Goal: Check status: Check status

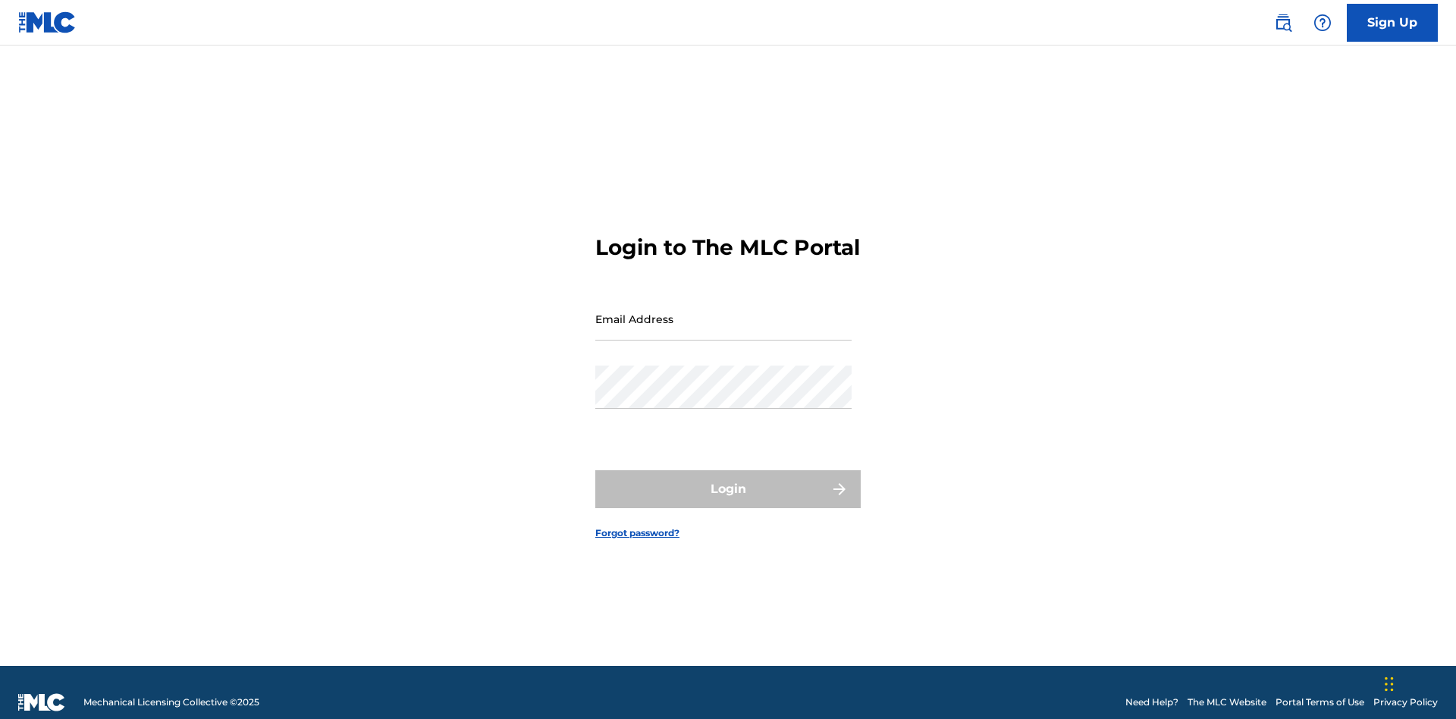
scroll to position [20, 0]
click at [724, 312] on input "Email Address" at bounding box center [723, 318] width 256 height 43
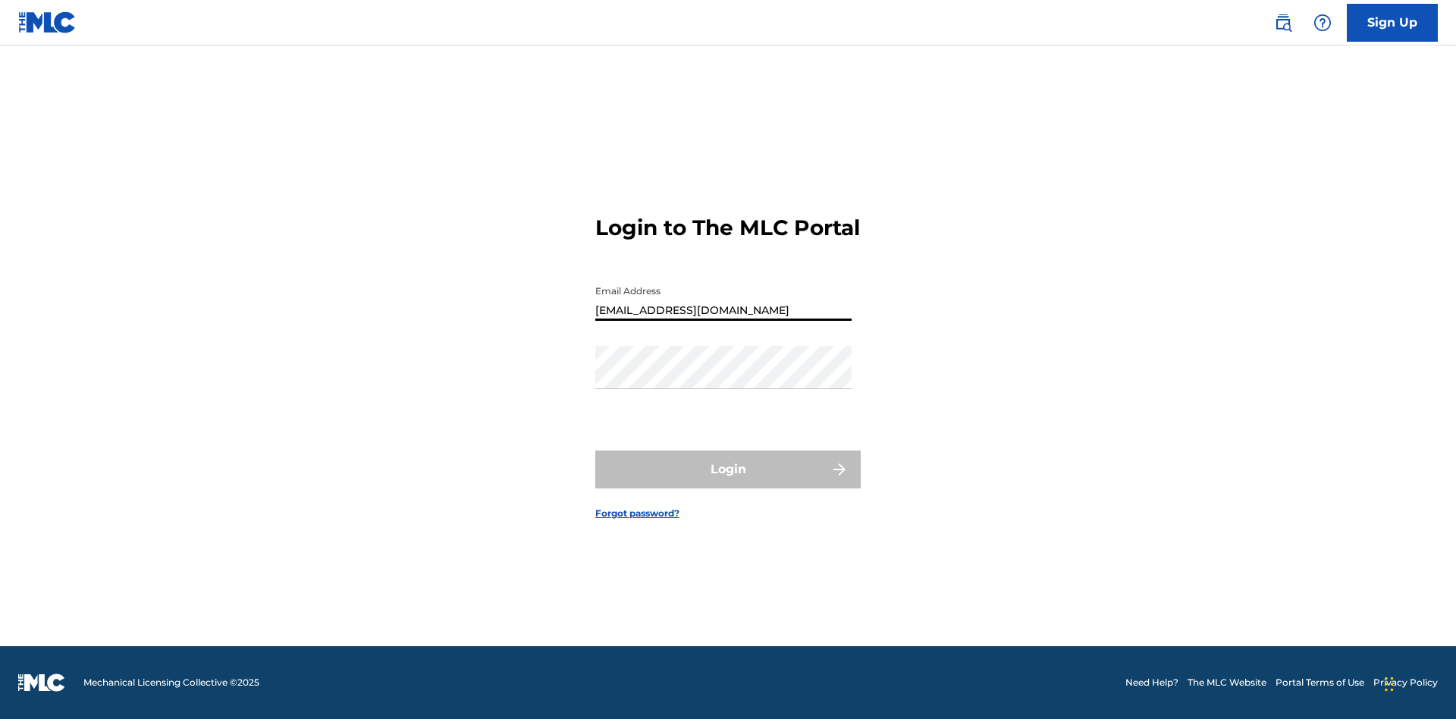
type input "[EMAIL_ADDRESS][DOMAIN_NAME]"
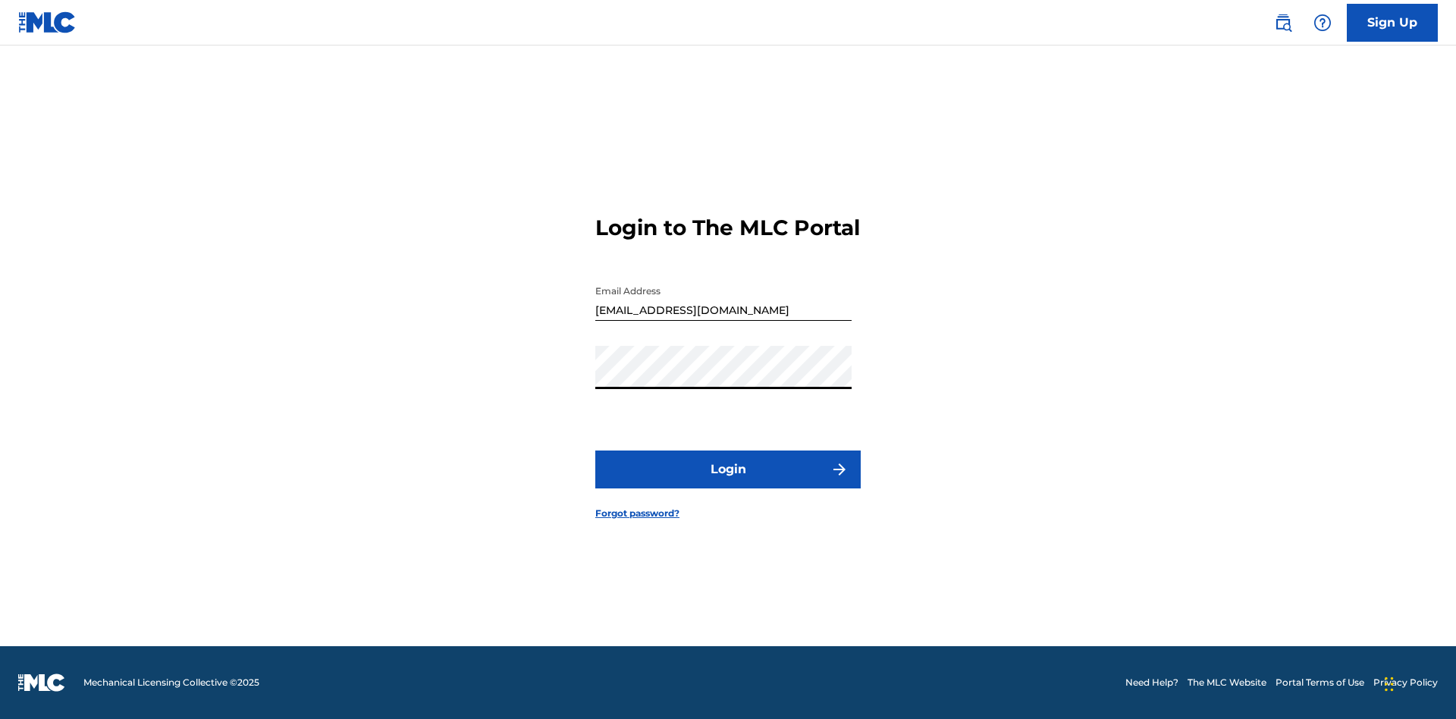
click at [728, 482] on button "Login" at bounding box center [727, 470] width 265 height 38
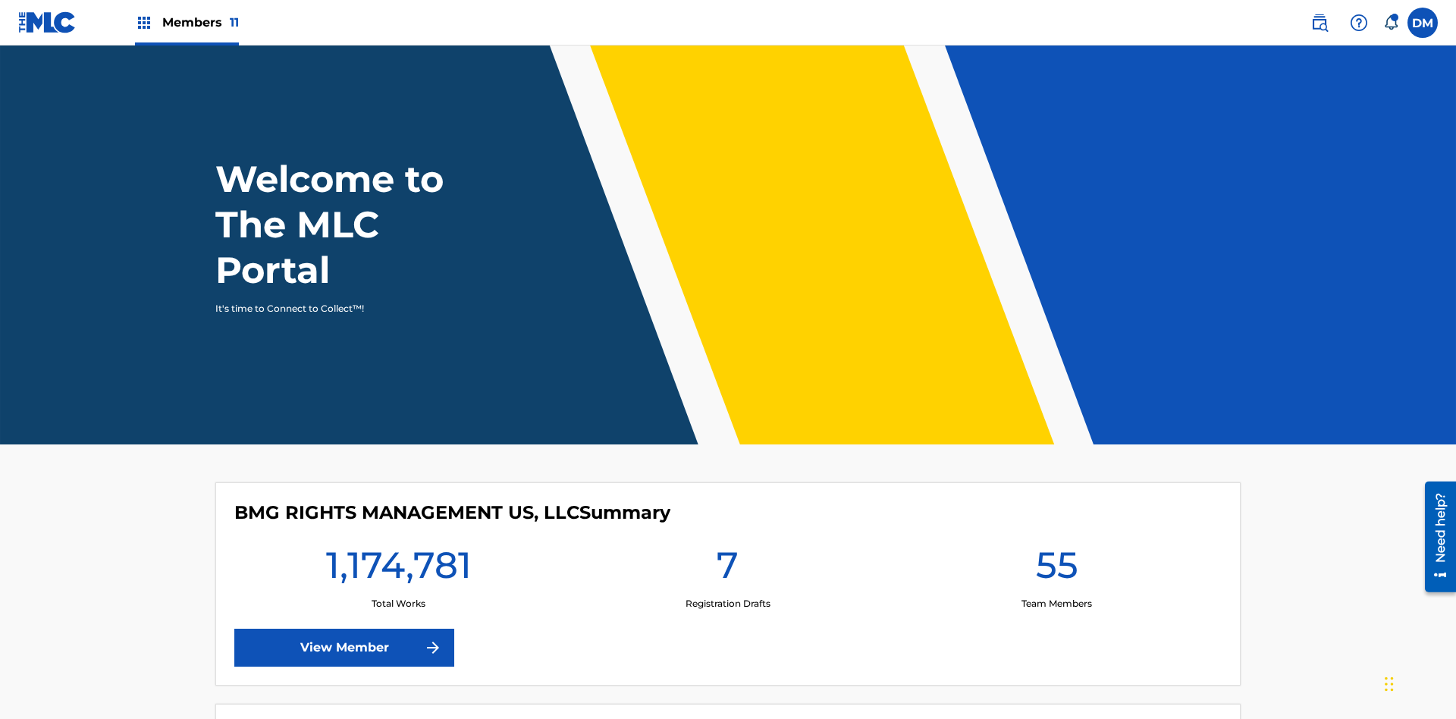
scroll to position [65, 0]
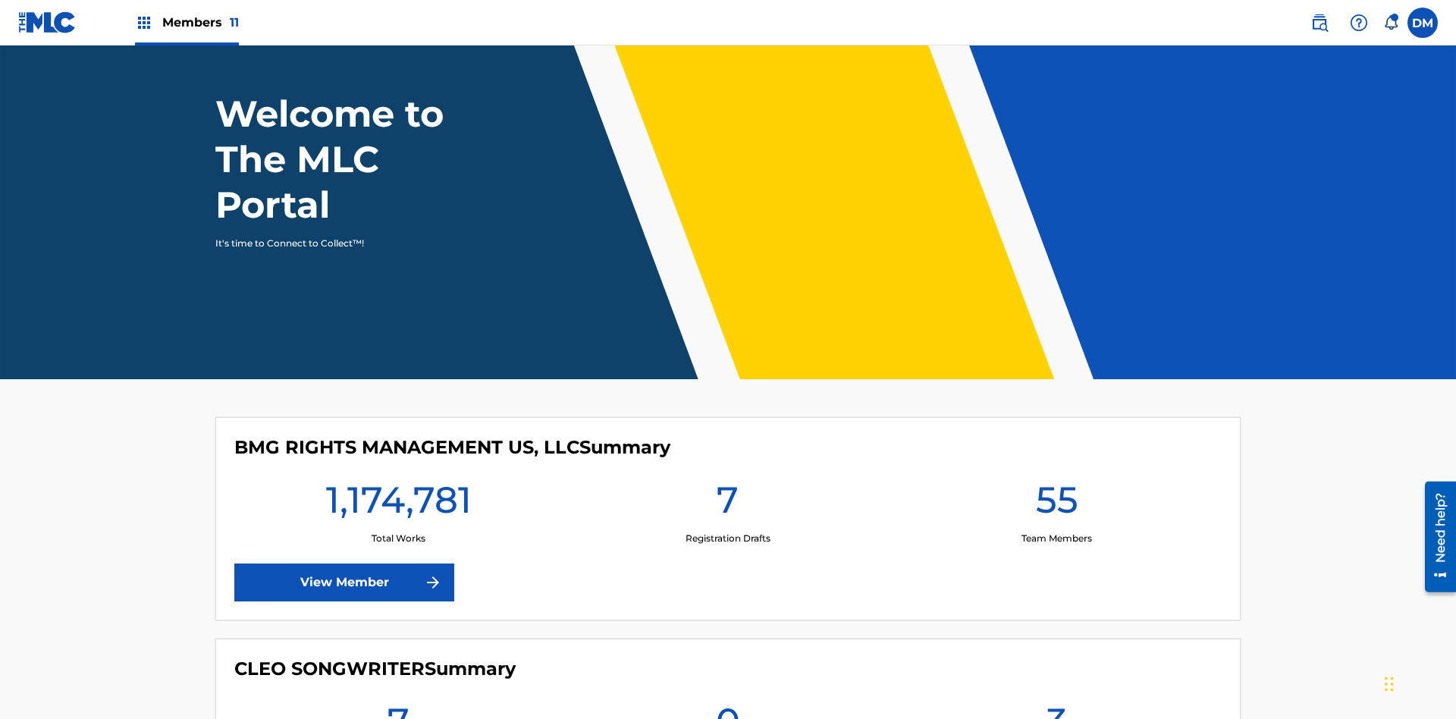
click at [187, 22] on span "Members 11" at bounding box center [200, 22] width 77 height 17
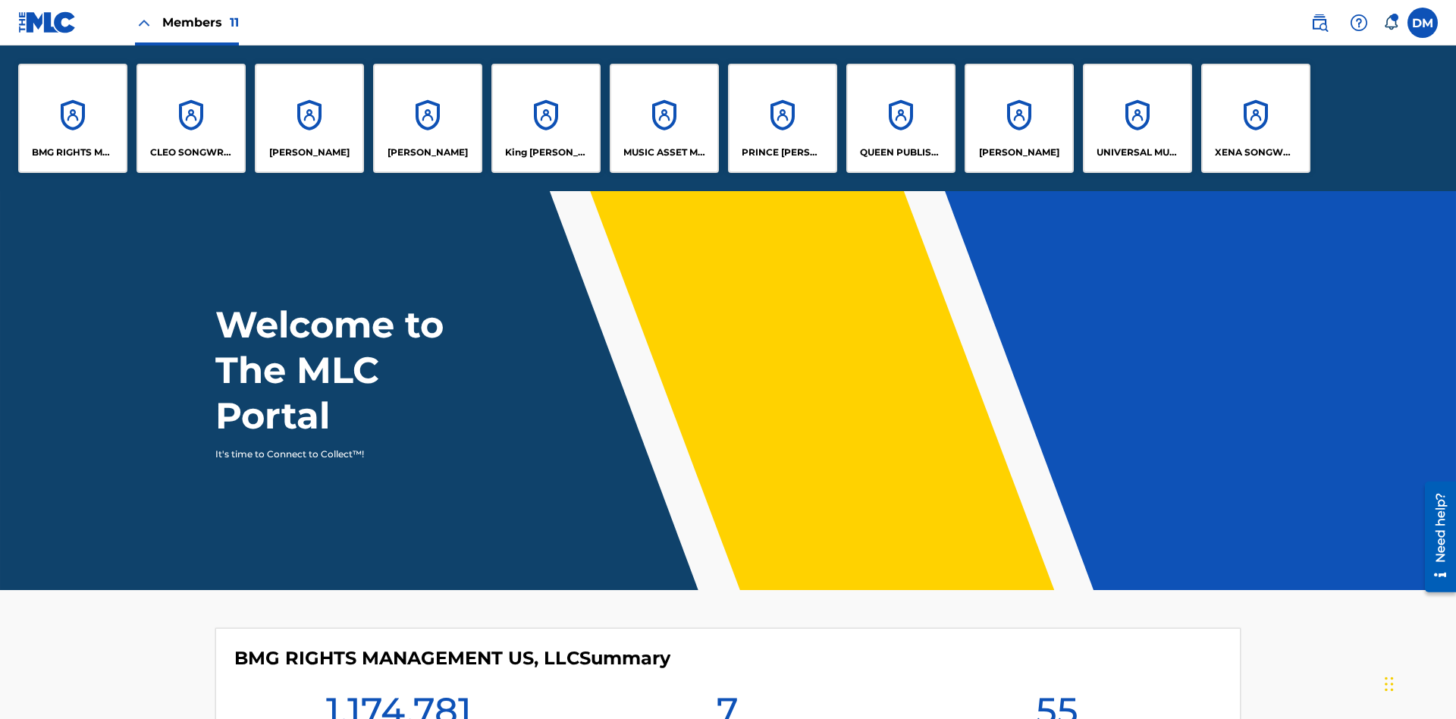
click at [1137, 152] on p "UNIVERSAL MUSIC PUB GROUP" at bounding box center [1138, 153] width 83 height 14
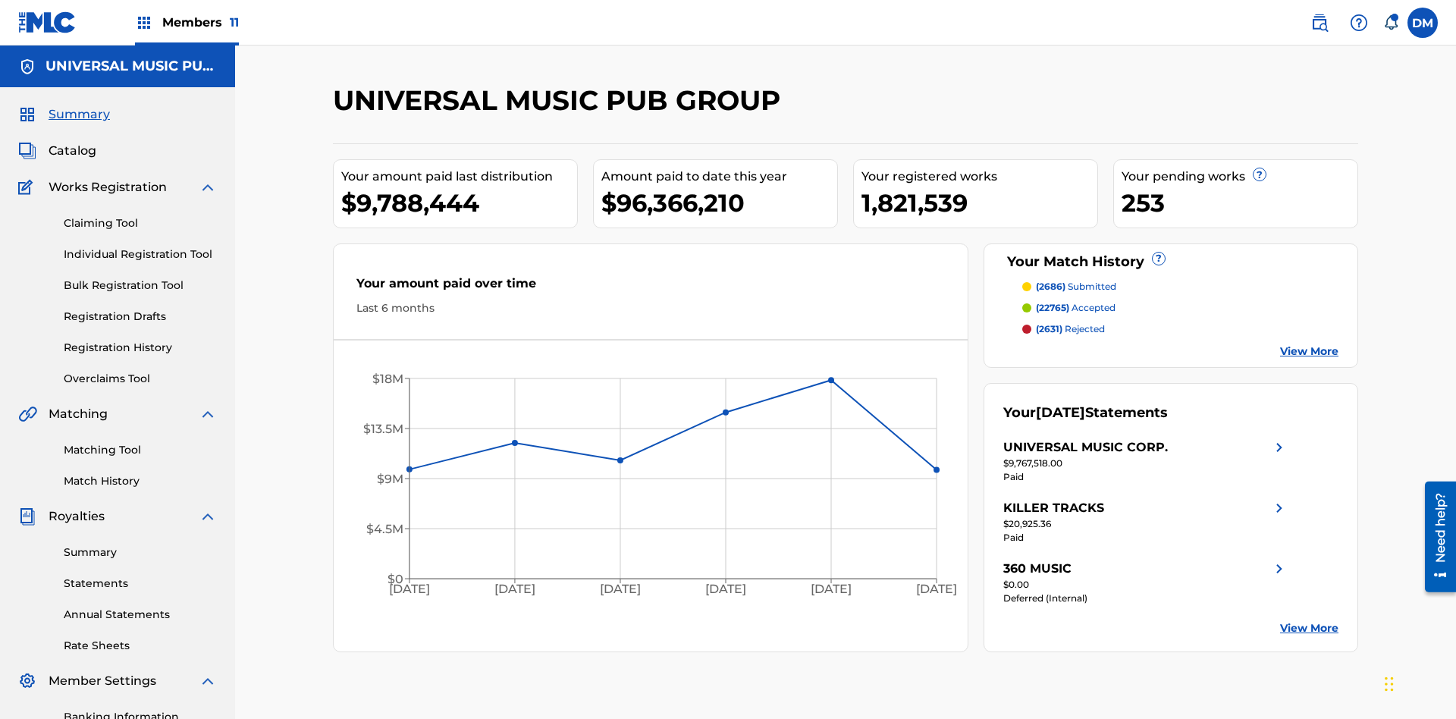
click at [140, 340] on link "Registration History" at bounding box center [140, 348] width 153 height 16
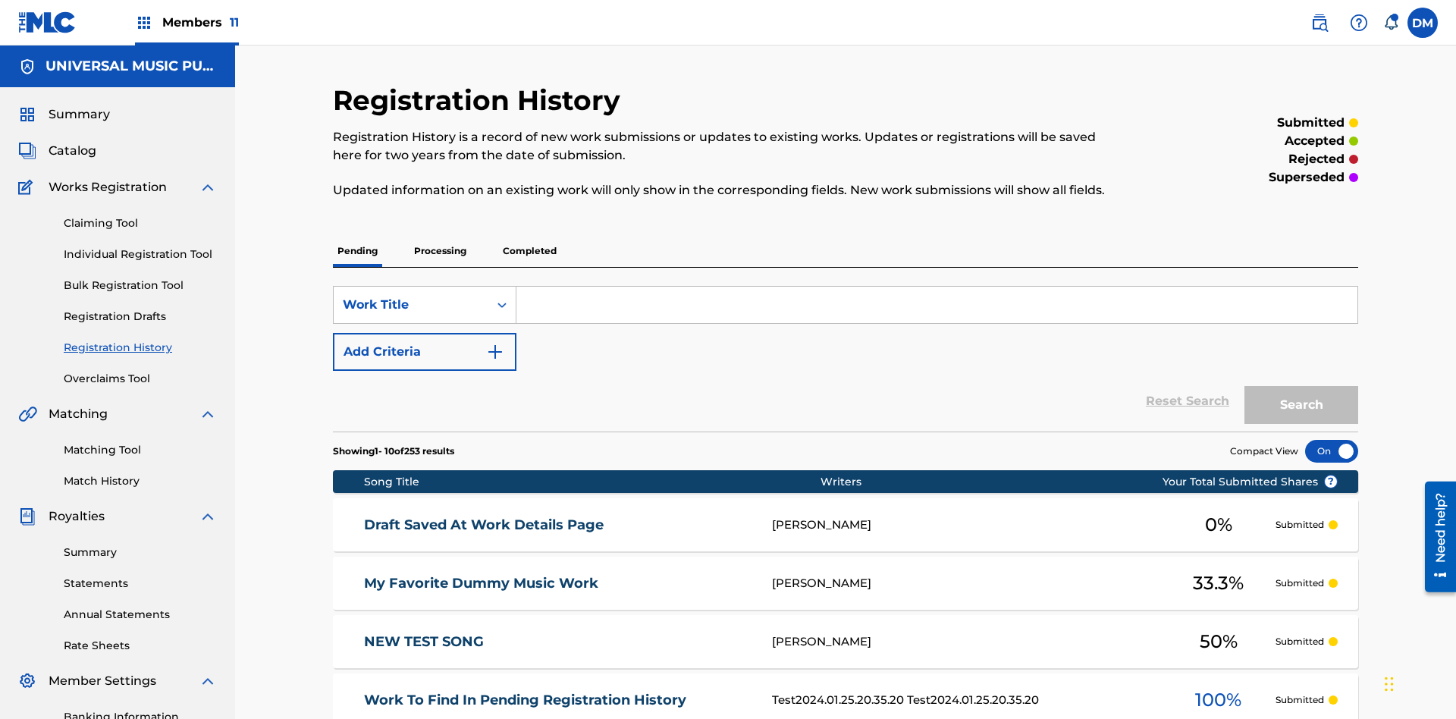
click at [529, 235] on p "Completed" at bounding box center [529, 251] width 63 height 32
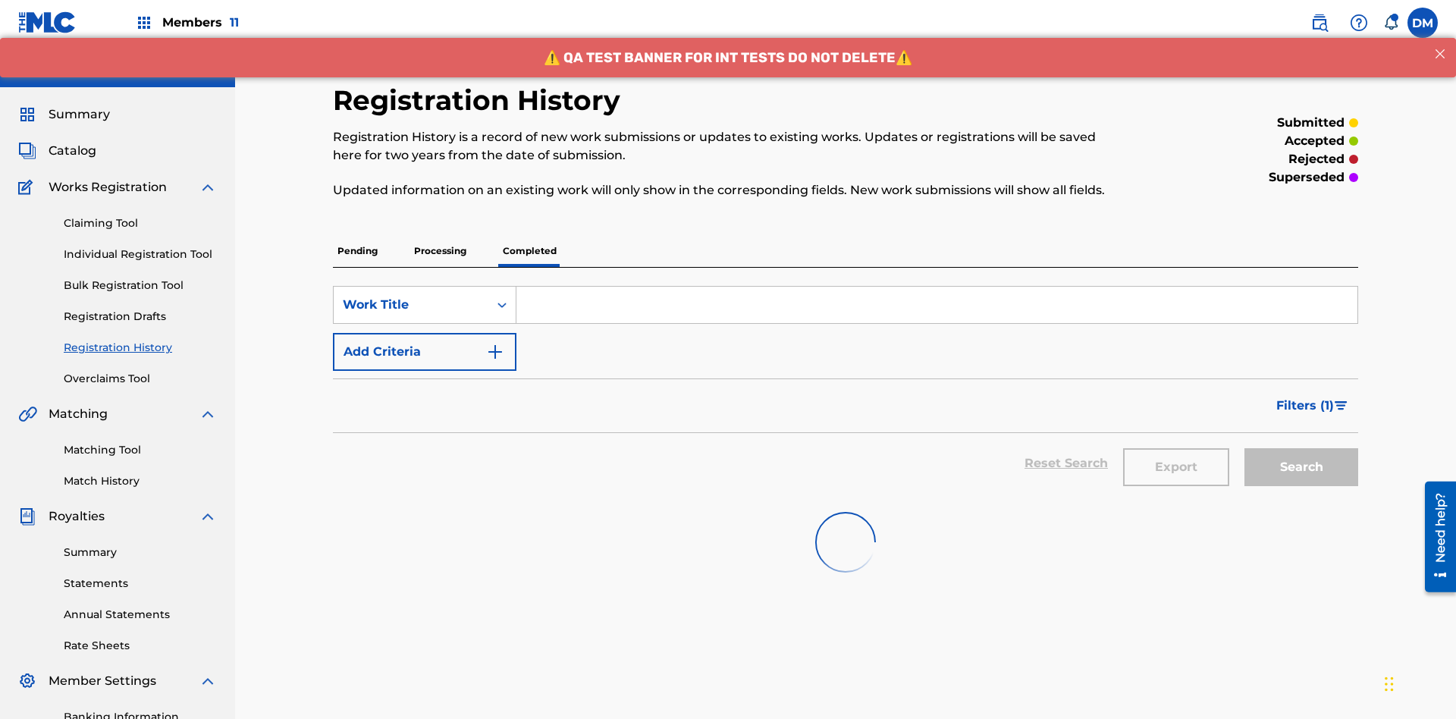
scroll to position [205, 0]
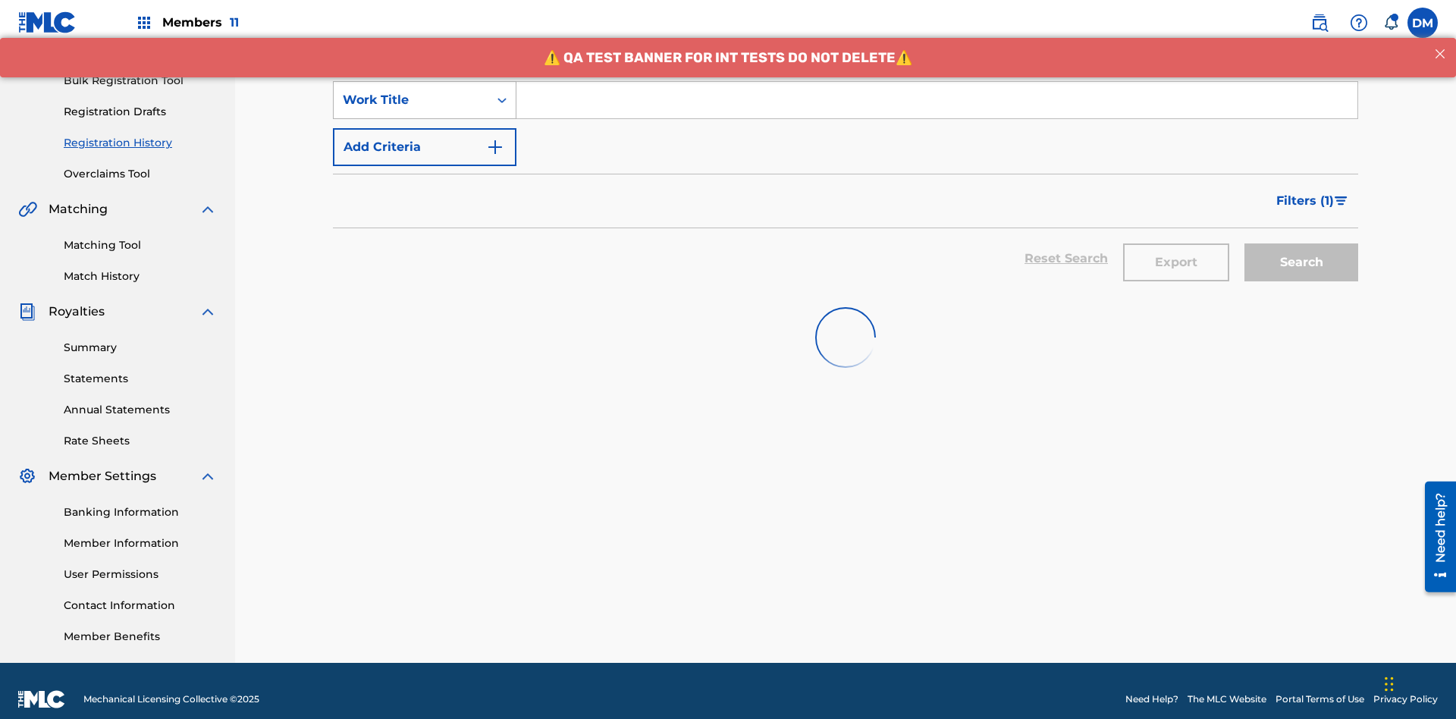
click at [411, 100] on div "Work Title" at bounding box center [411, 100] width 137 height 18
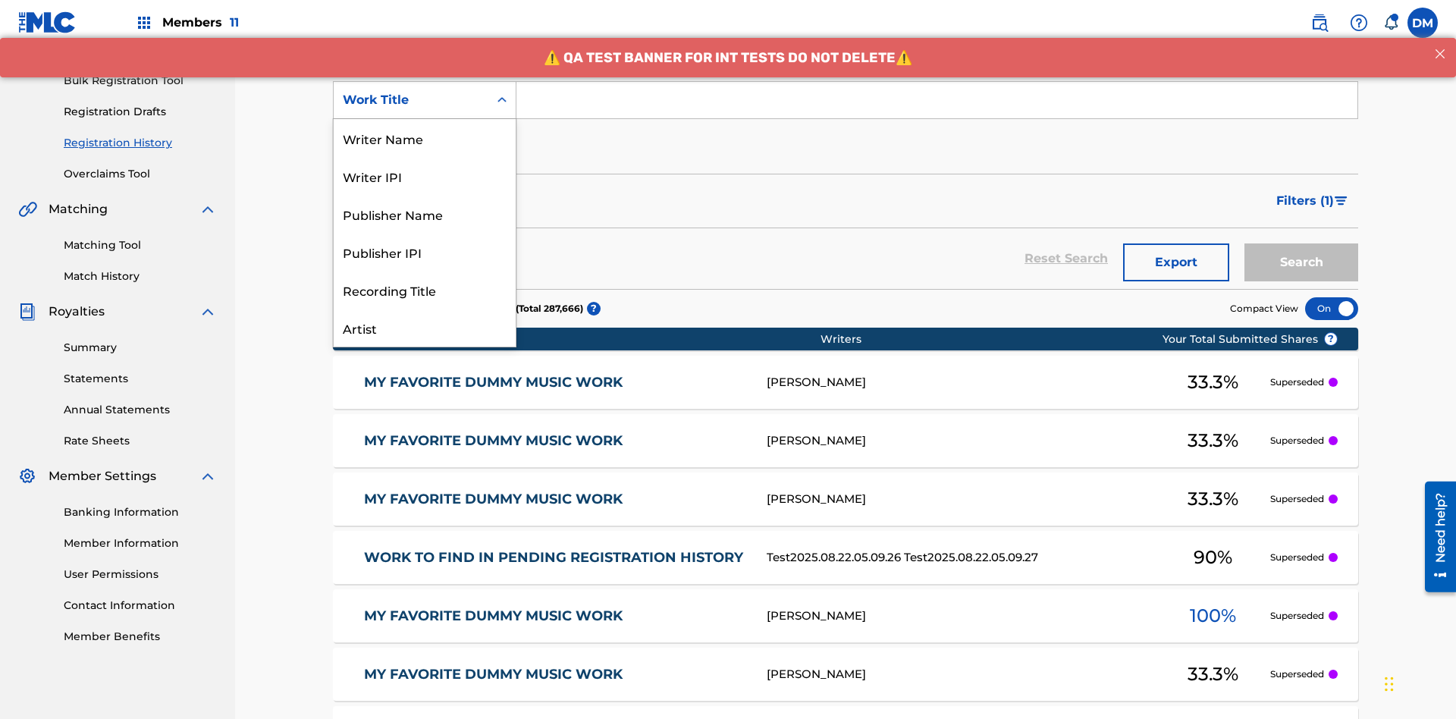
scroll to position [76, 0]
click at [425, 328] on div "Work Title" at bounding box center [425, 328] width 182 height 38
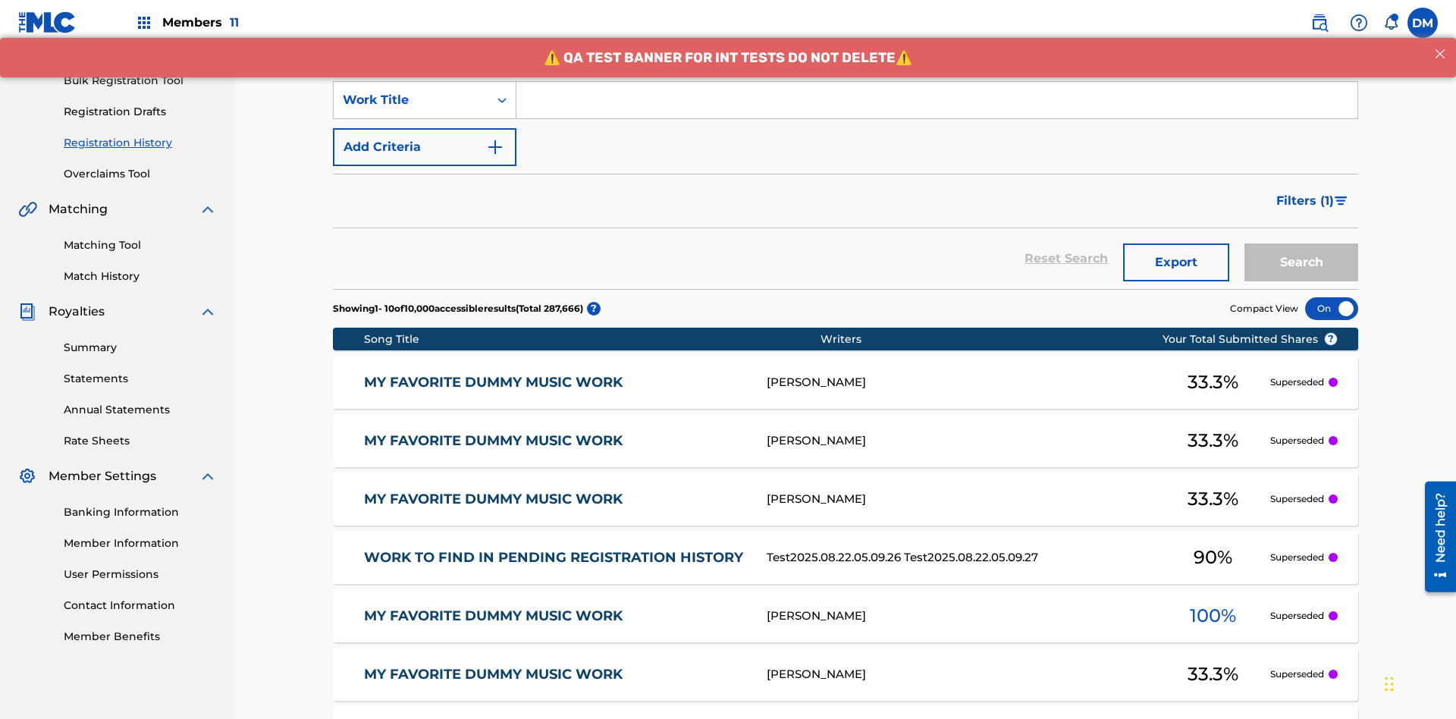
click at [425, 128] on button "Add Criteria" at bounding box center [425, 147] width 184 height 38
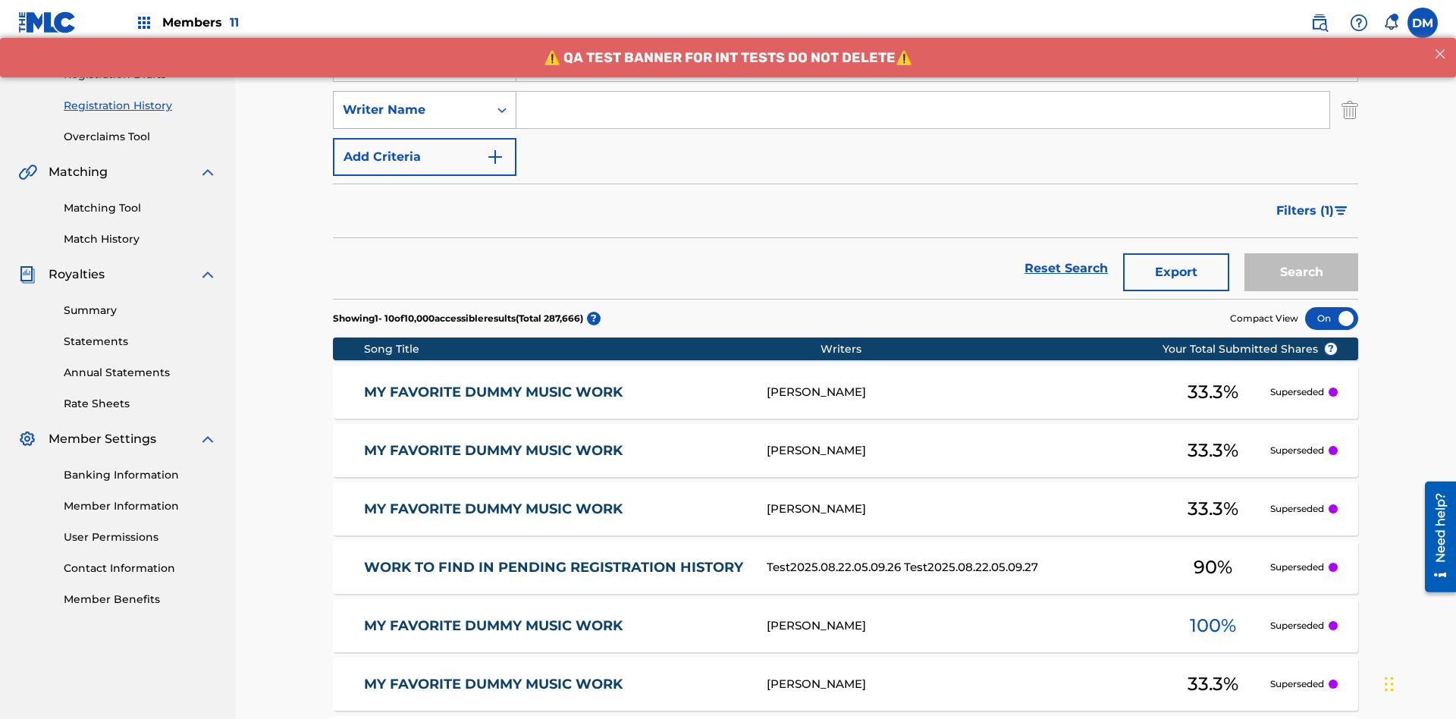
click at [411, 101] on div "Writer Name" at bounding box center [411, 110] width 137 height 18
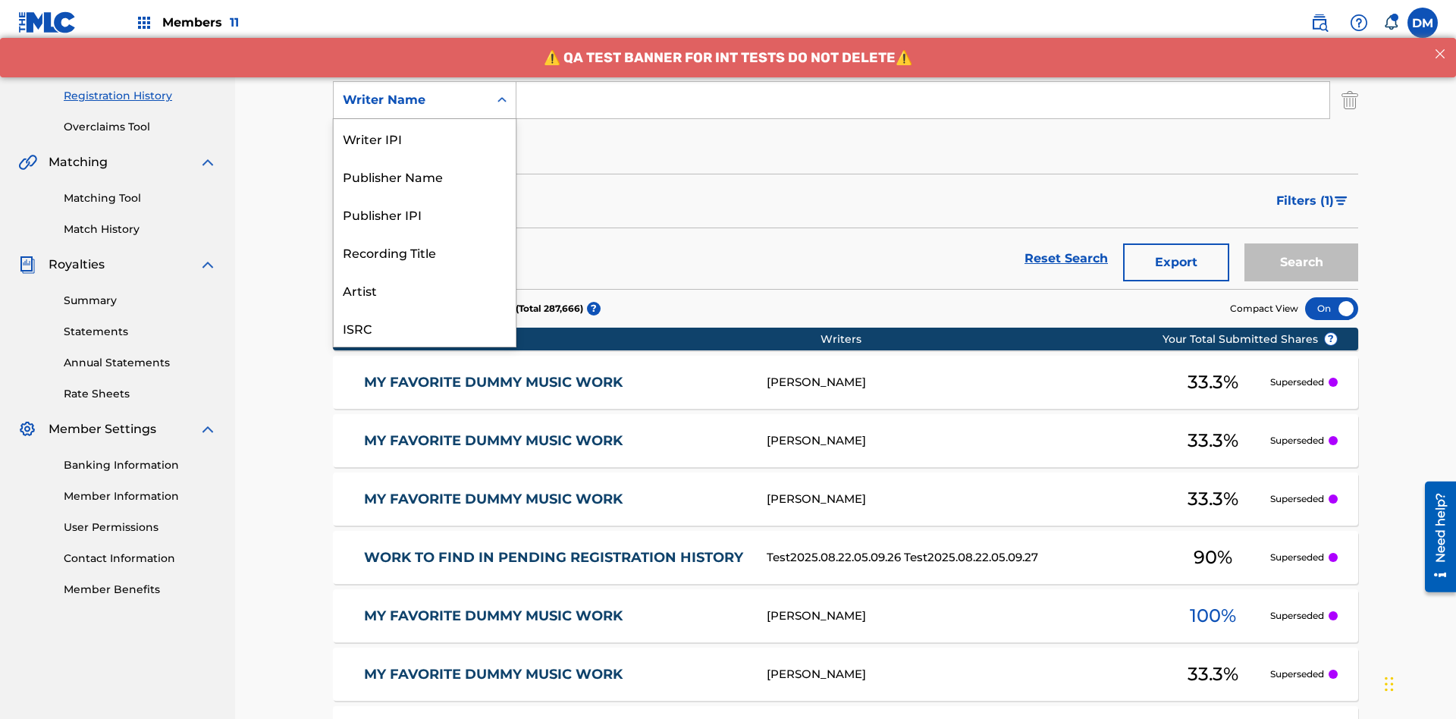
scroll to position [38, 0]
click at [425, 214] on div "Recording Title" at bounding box center [425, 214] width 182 height 38
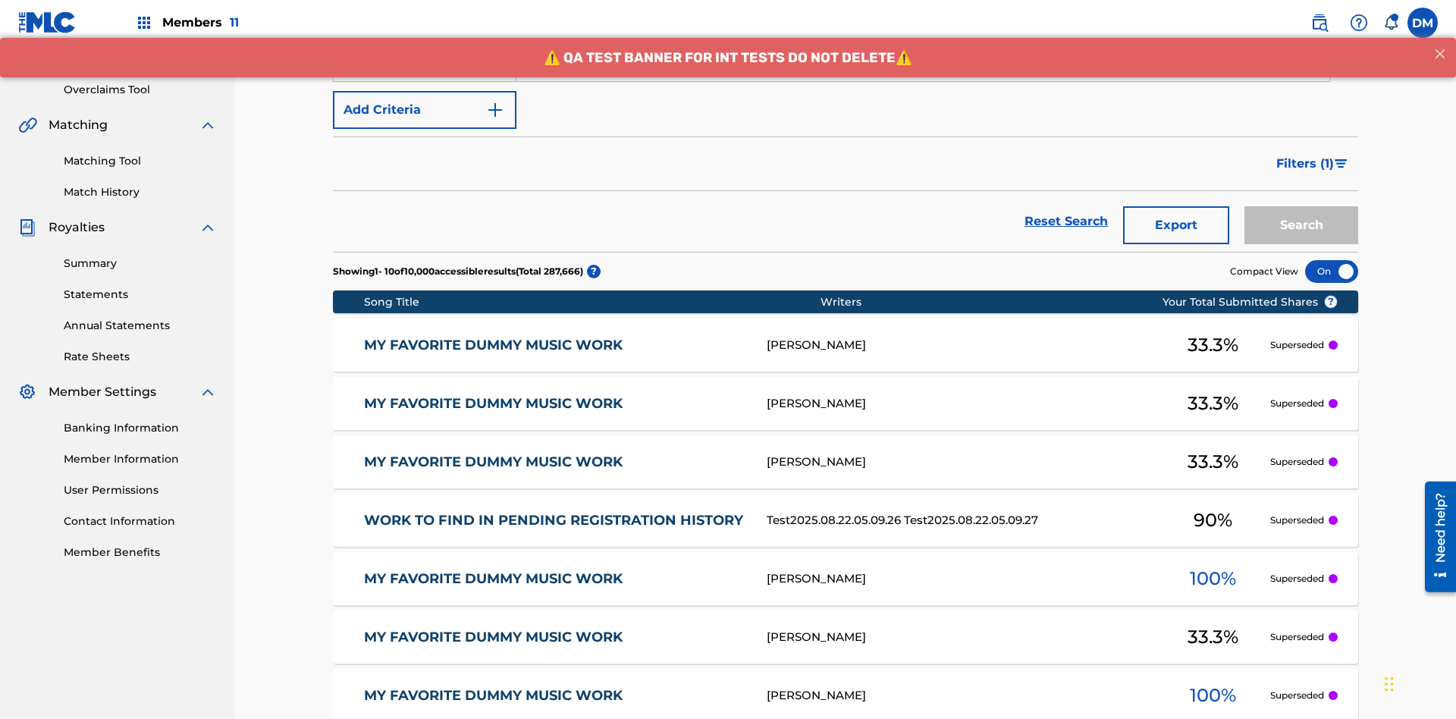
click at [425, 110] on button "Add Criteria" at bounding box center [425, 110] width 184 height 38
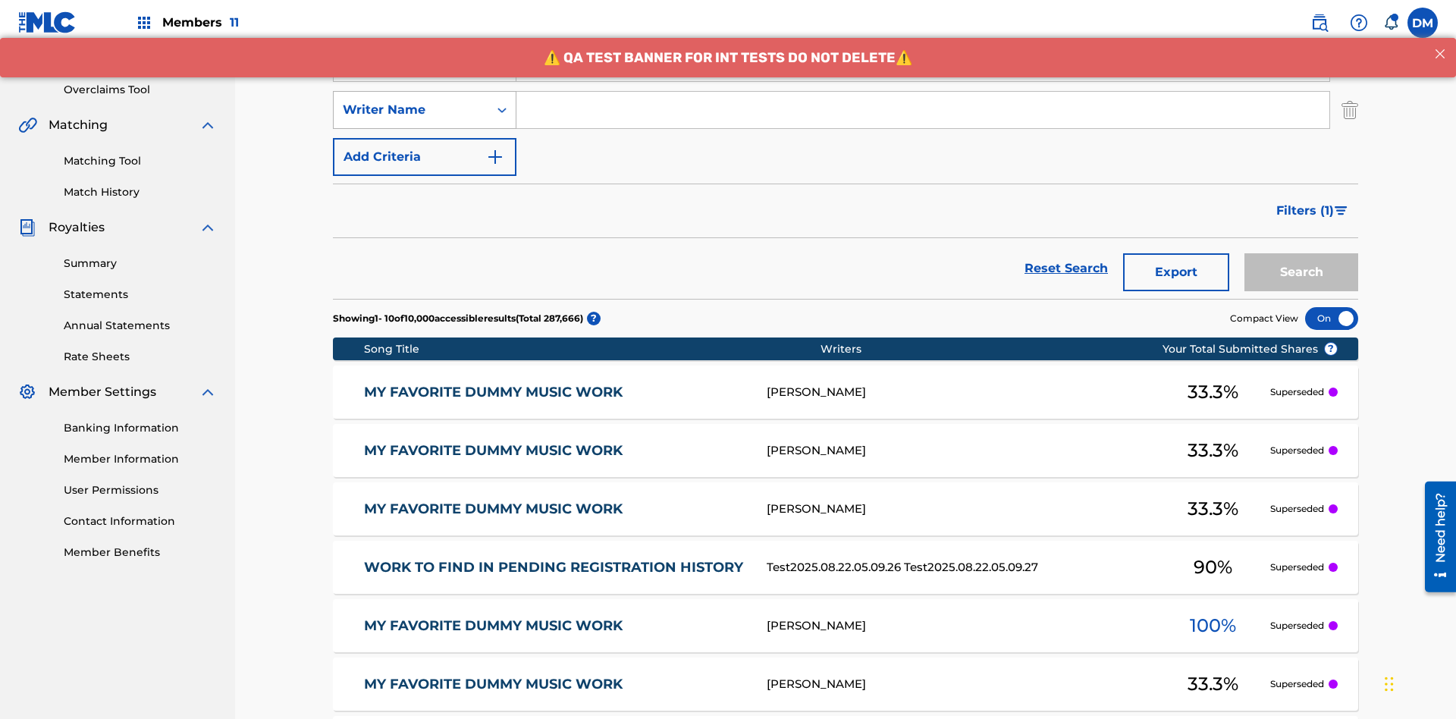
click at [411, 101] on div "Writer Name" at bounding box center [411, 110] width 137 height 18
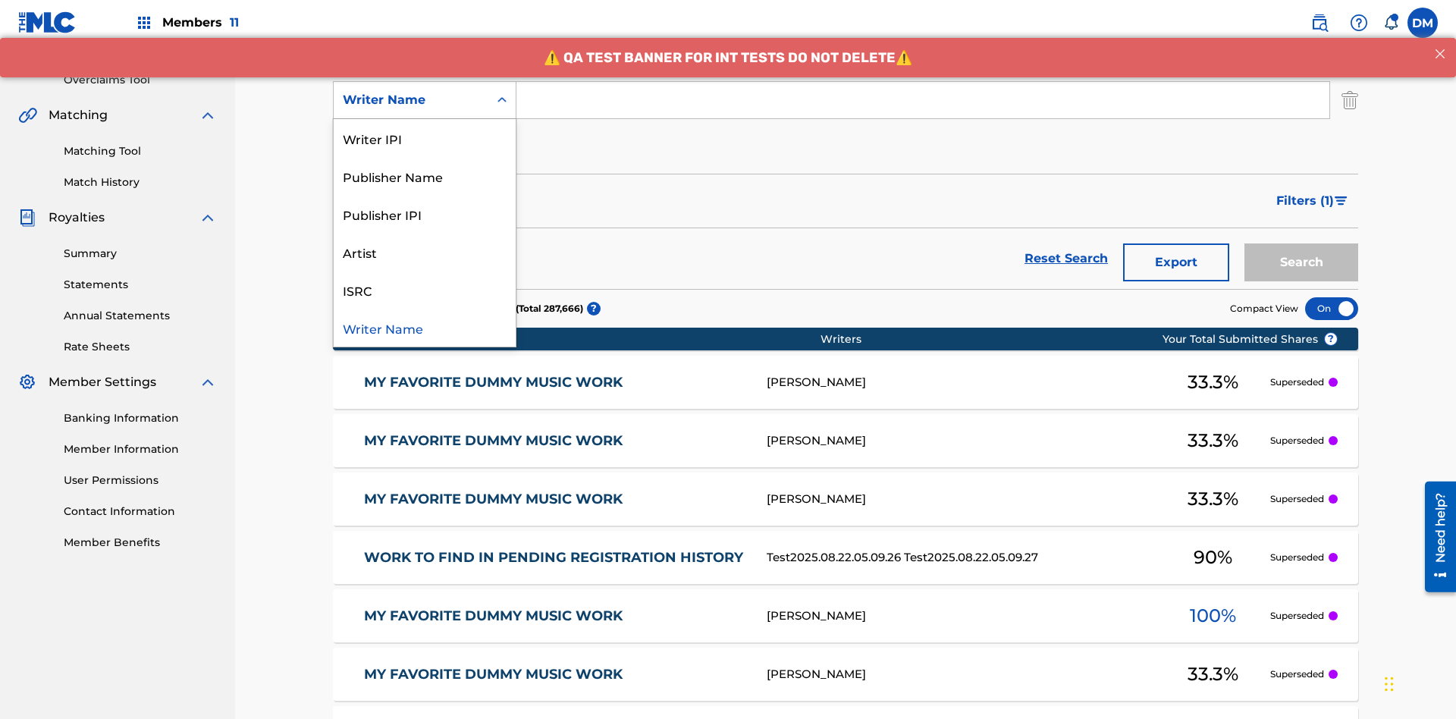
click at [425, 290] on div "ISRC" at bounding box center [425, 290] width 182 height 38
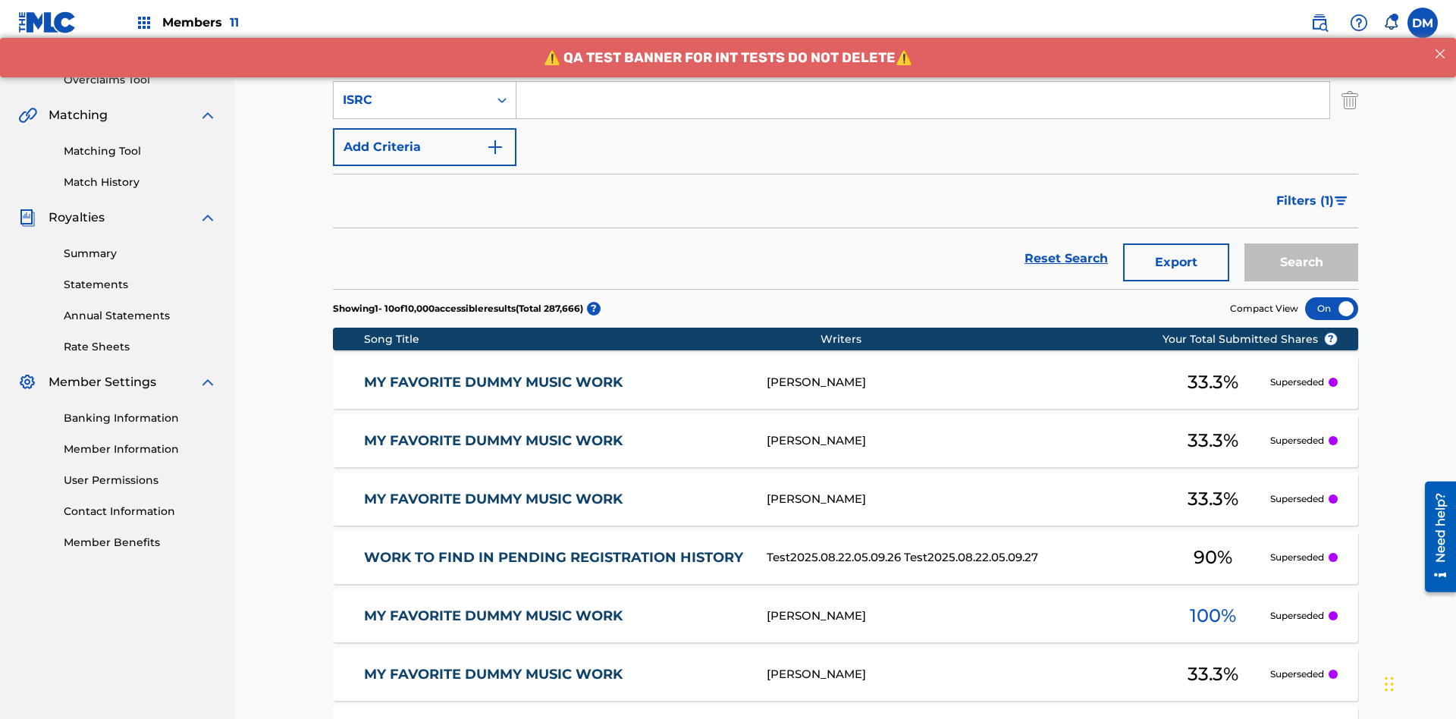
click at [425, 128] on button "Add Criteria" at bounding box center [425, 147] width 184 height 38
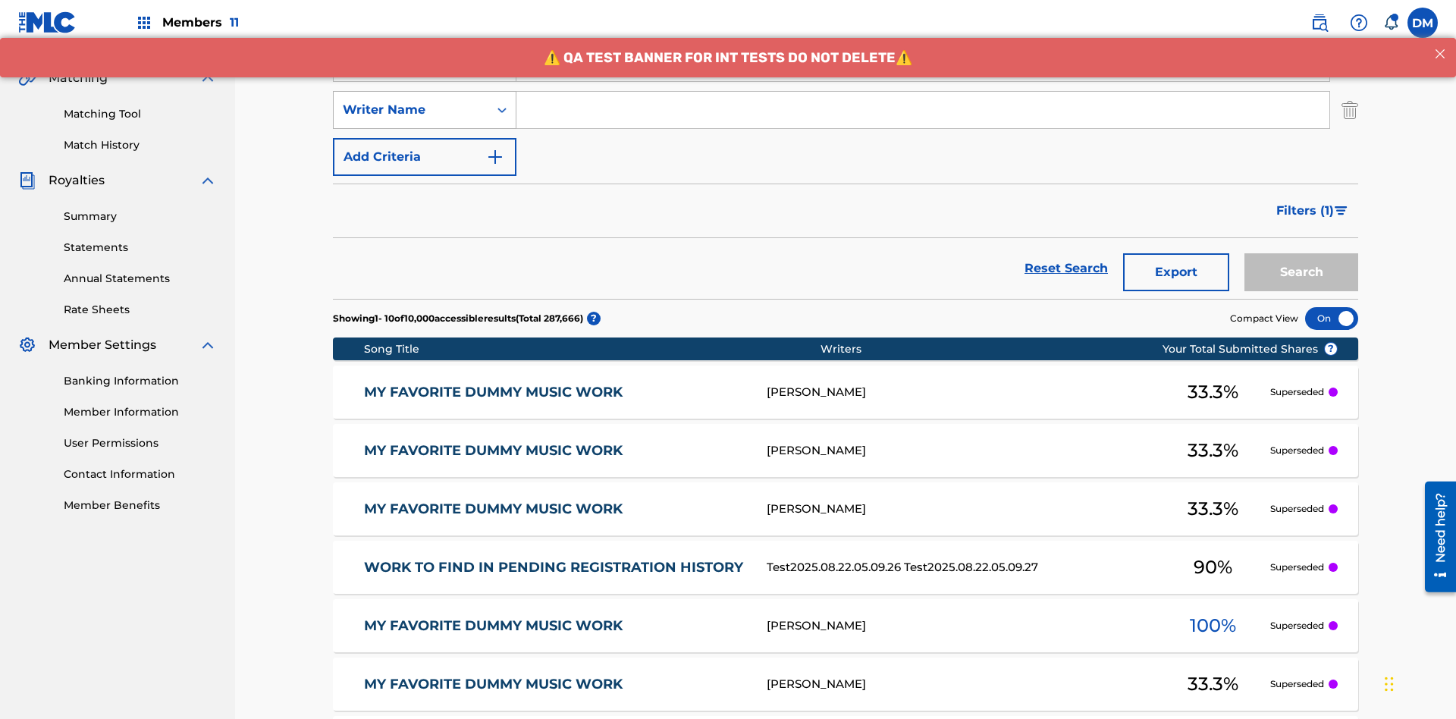
click at [411, 101] on div "Writer Name" at bounding box center [411, 110] width 137 height 18
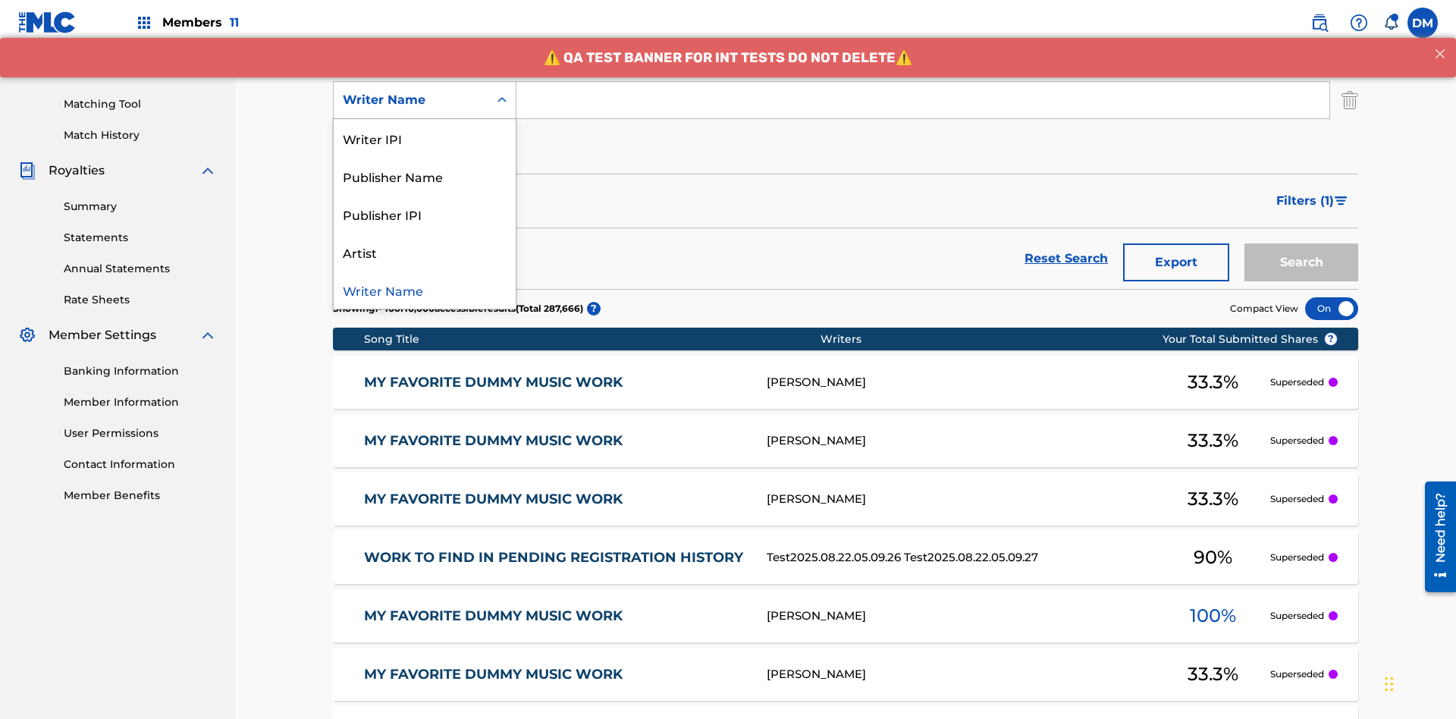
click at [425, 214] on div "Publisher IPI" at bounding box center [425, 214] width 182 height 38
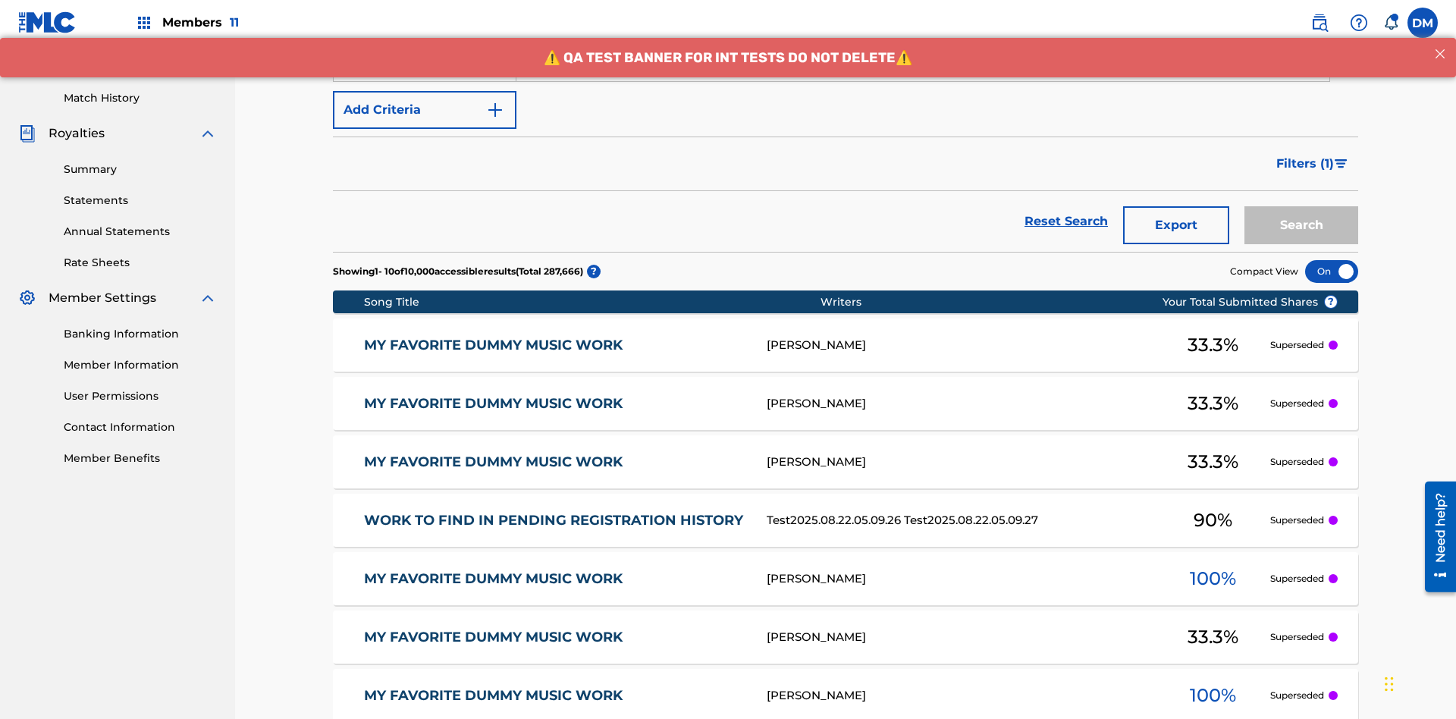
click at [425, 110] on button "Add Criteria" at bounding box center [425, 110] width 184 height 38
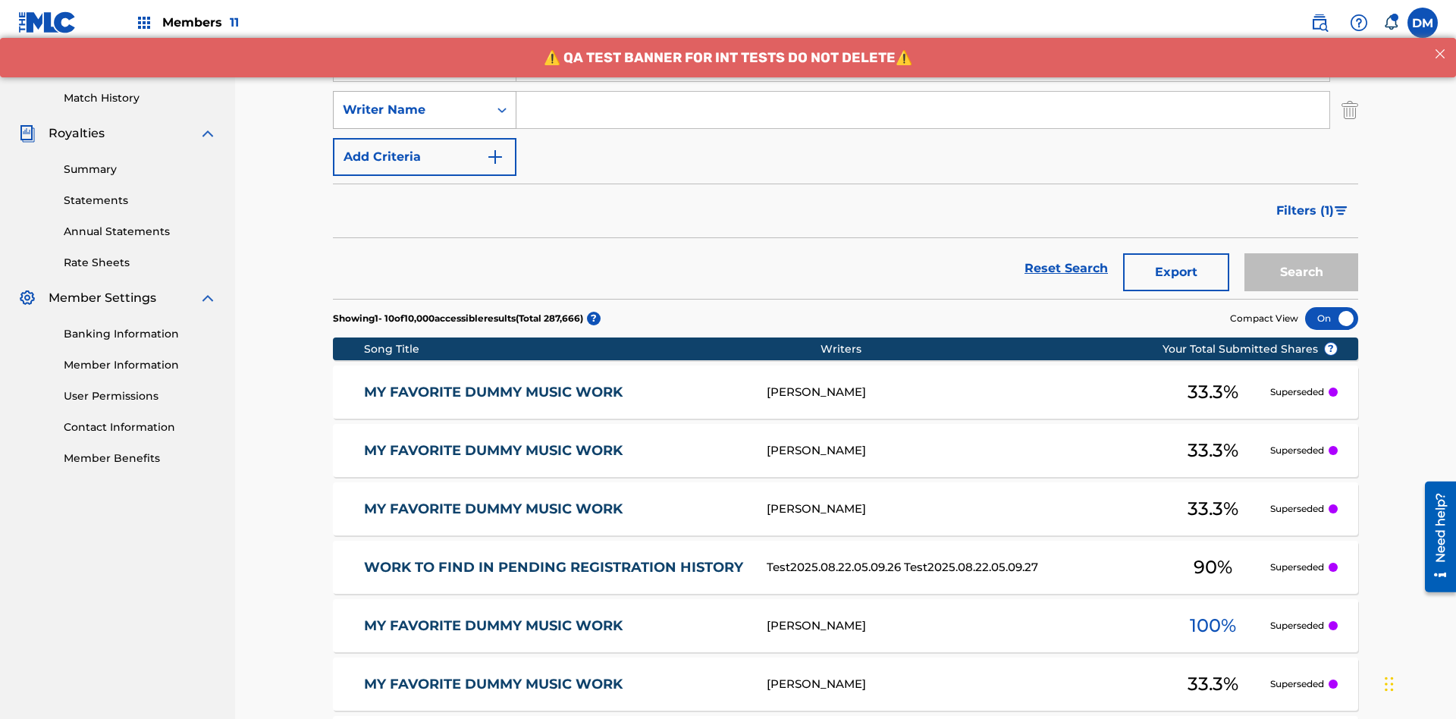
click at [411, 101] on div "Writer Name" at bounding box center [411, 110] width 137 height 18
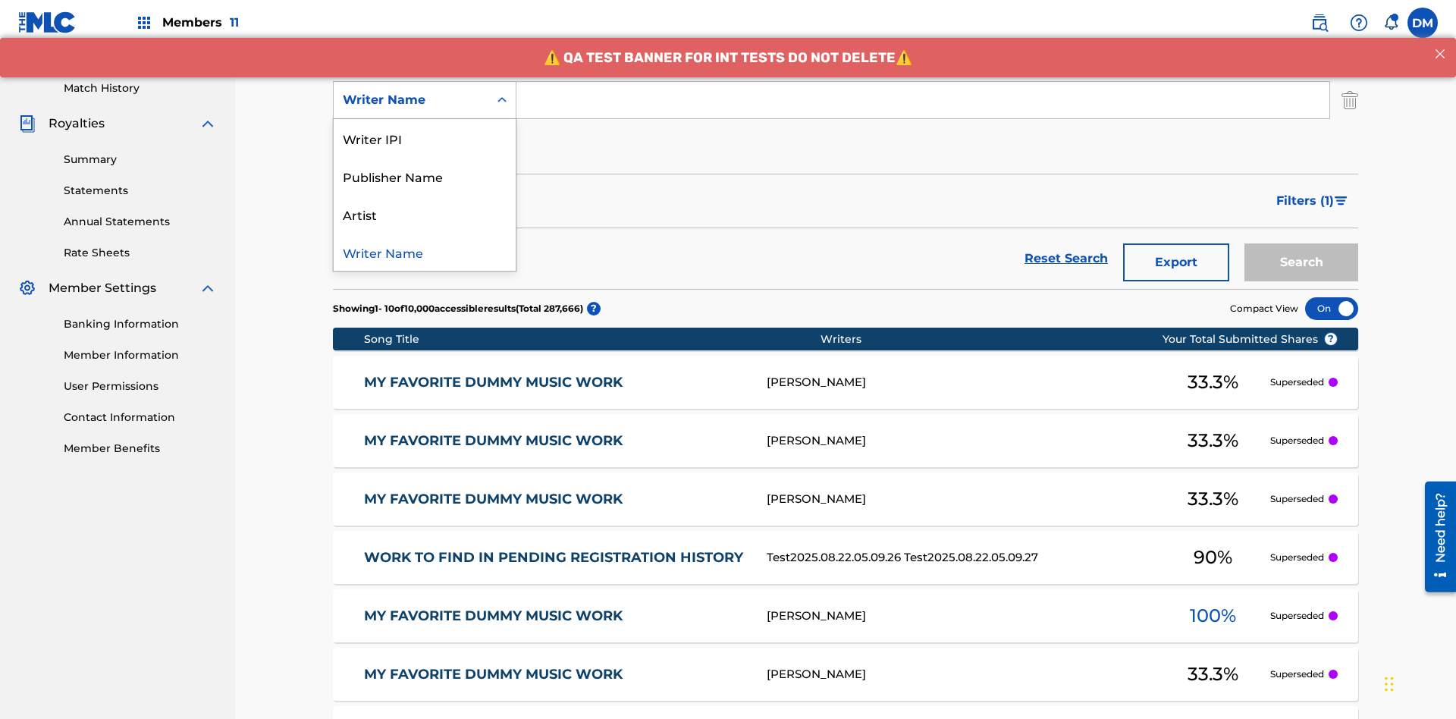
click at [425, 214] on div "Artist" at bounding box center [425, 214] width 182 height 38
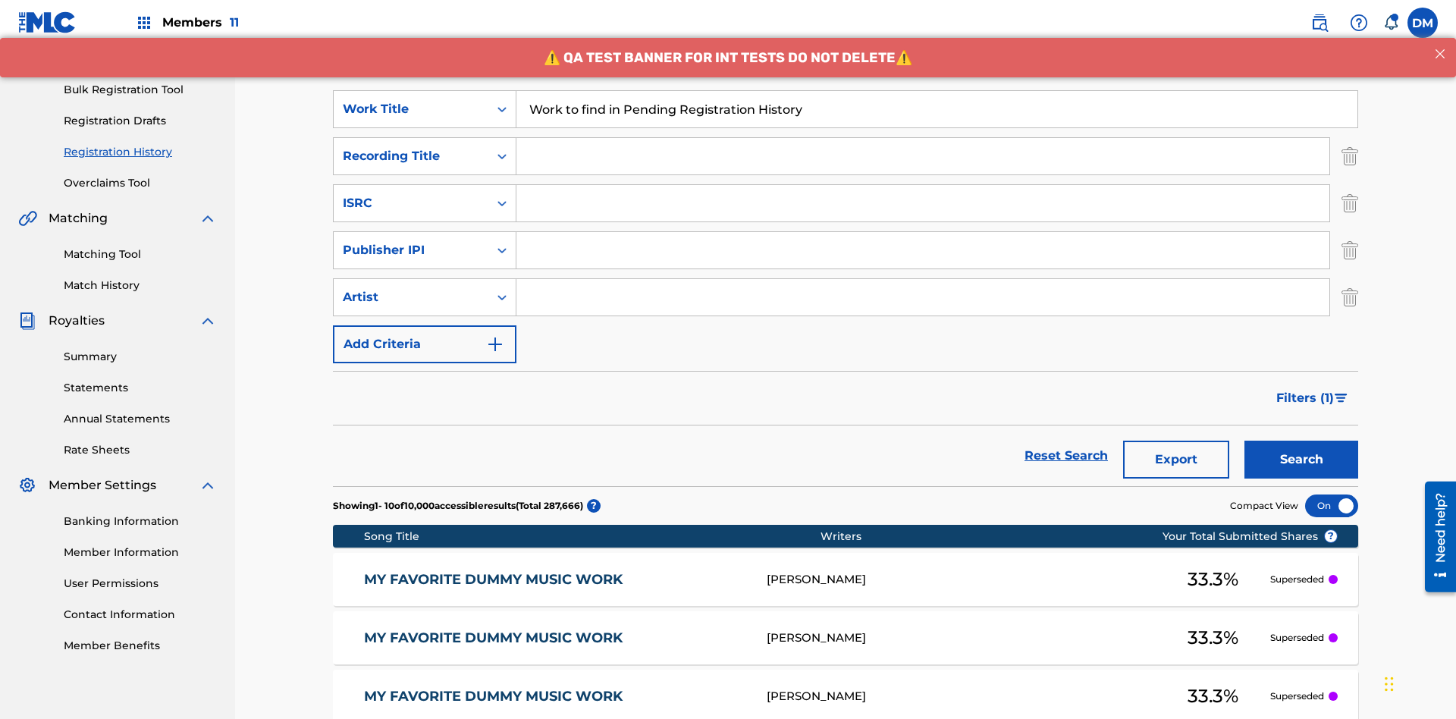
type input "Work to find in Pending Registration History"
click at [923, 138] on input "Search Form" at bounding box center [923, 156] width 813 height 36
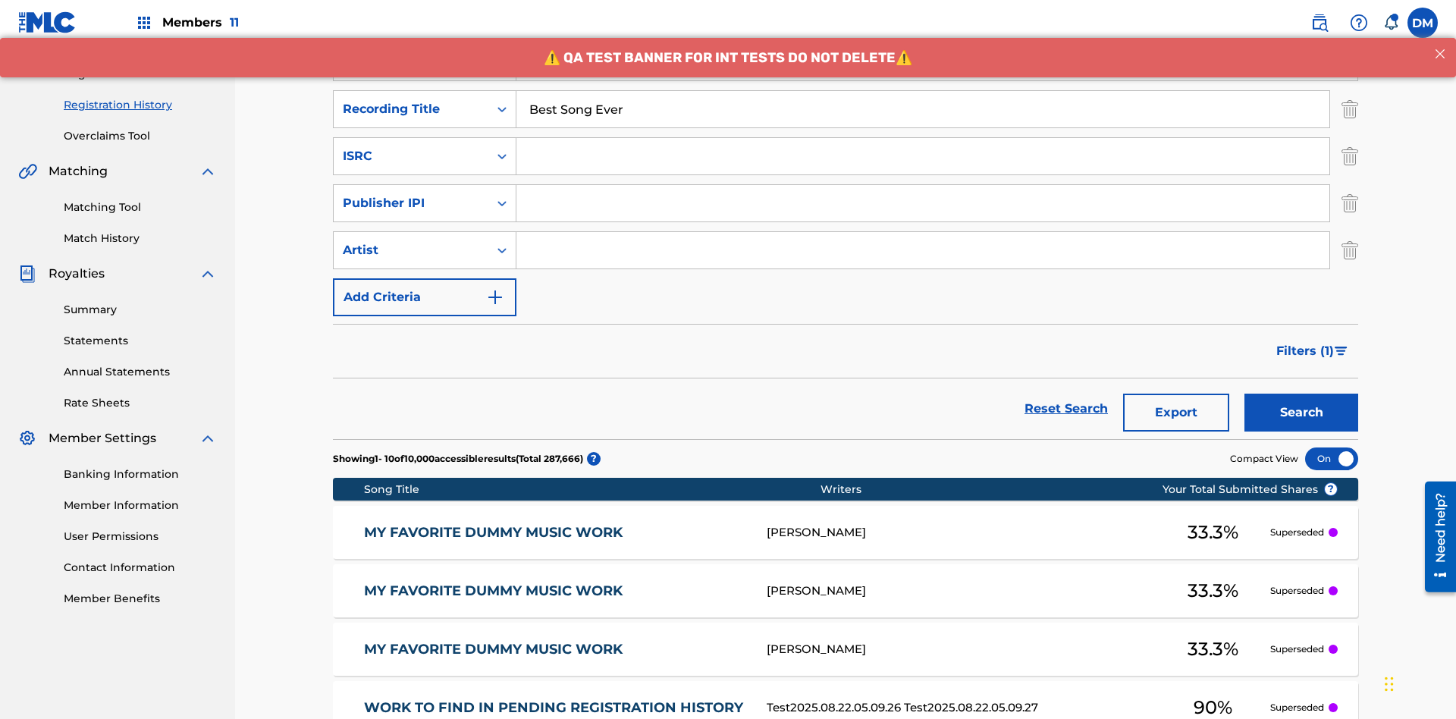
type input "Best Song Ever"
click at [923, 138] on input "Search Form" at bounding box center [923, 156] width 813 height 36
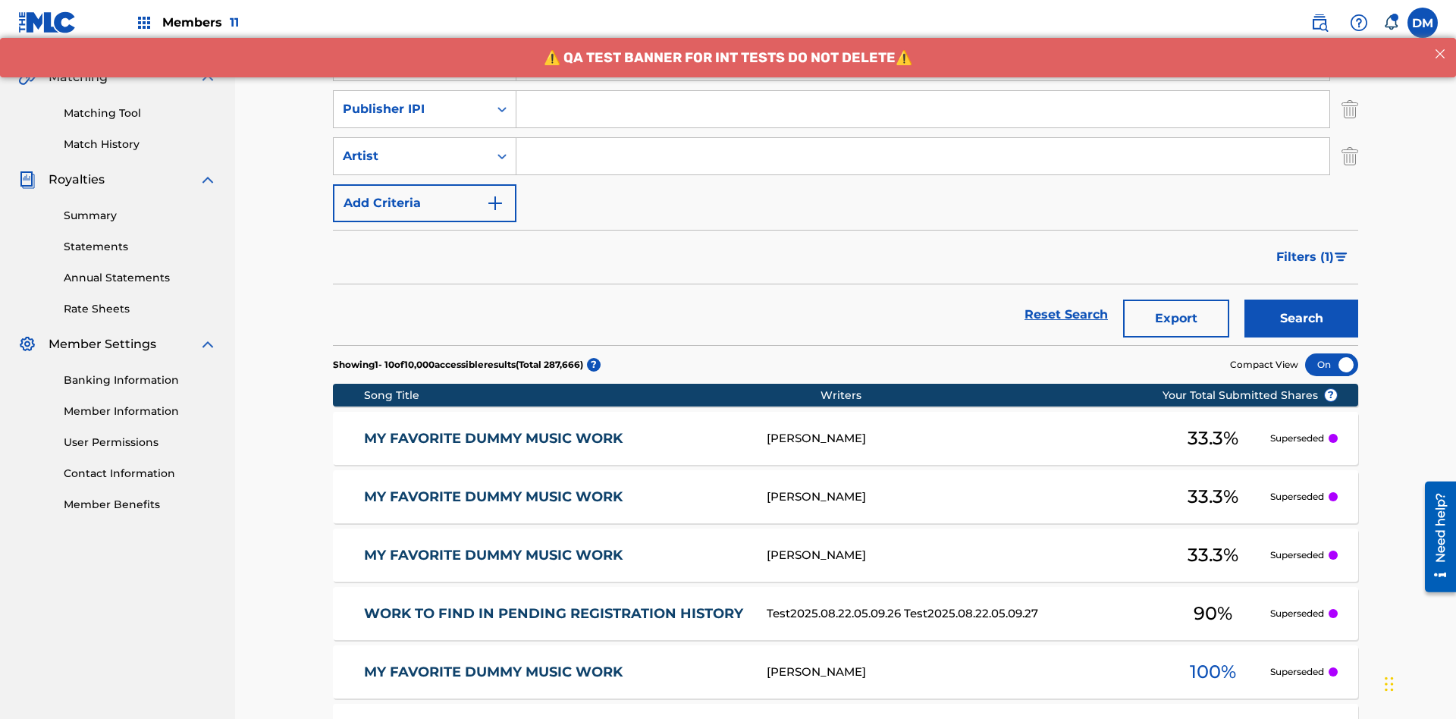
type input "AA3123123123"
click at [923, 109] on input "Search Form" at bounding box center [923, 109] width 813 height 36
type input "00595839777"
click at [923, 138] on input "Search Form" at bounding box center [923, 156] width 813 height 36
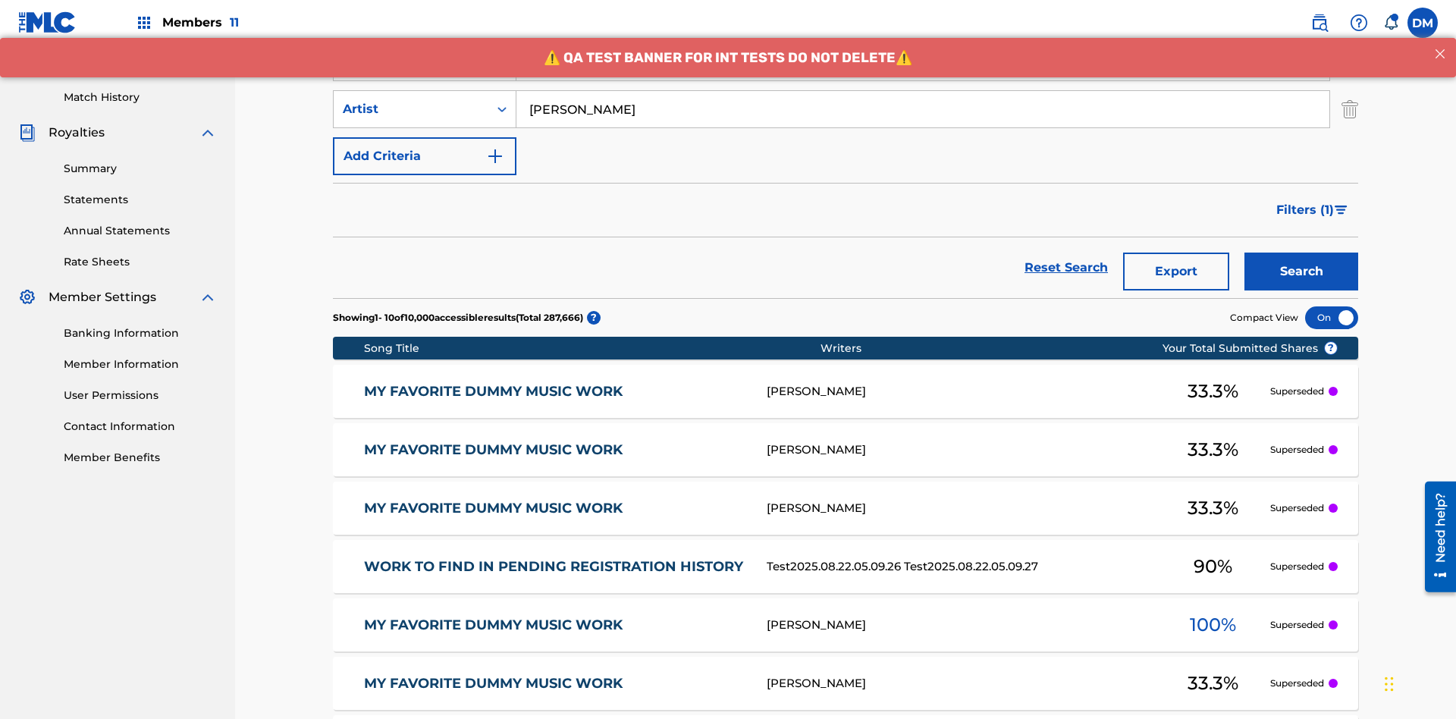
type input "[PERSON_NAME]"
click at [1302, 253] on button "Search" at bounding box center [1302, 272] width 114 height 38
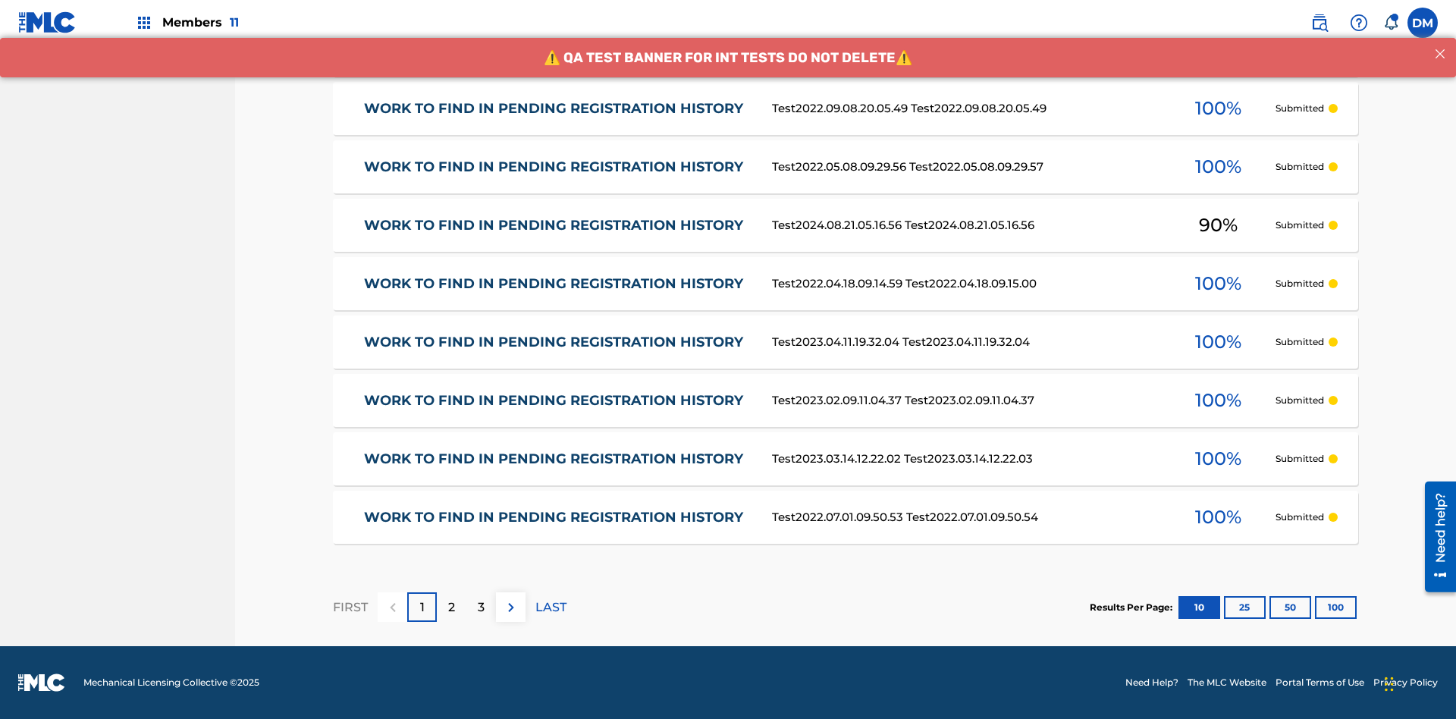
click at [1315, 607] on button "100" at bounding box center [1336, 607] width 42 height 23
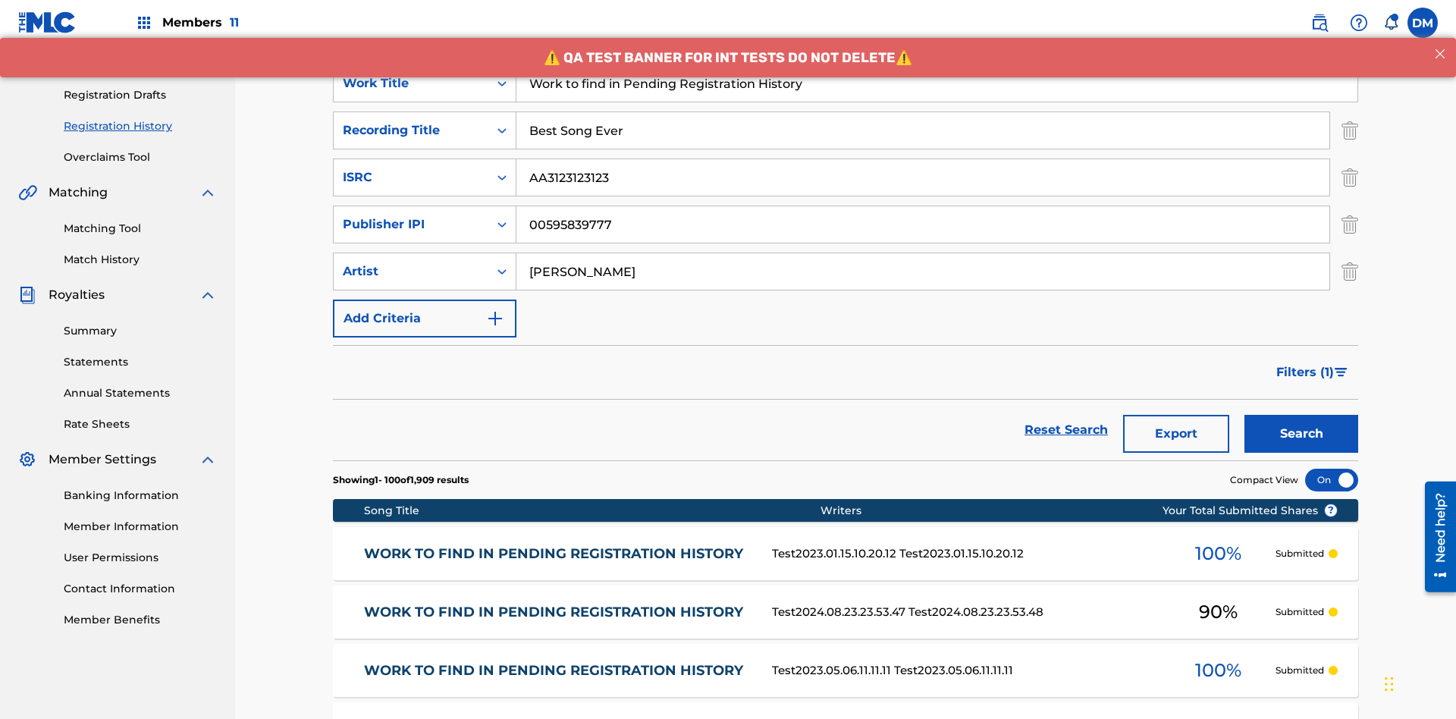
scroll to position [599, 0]
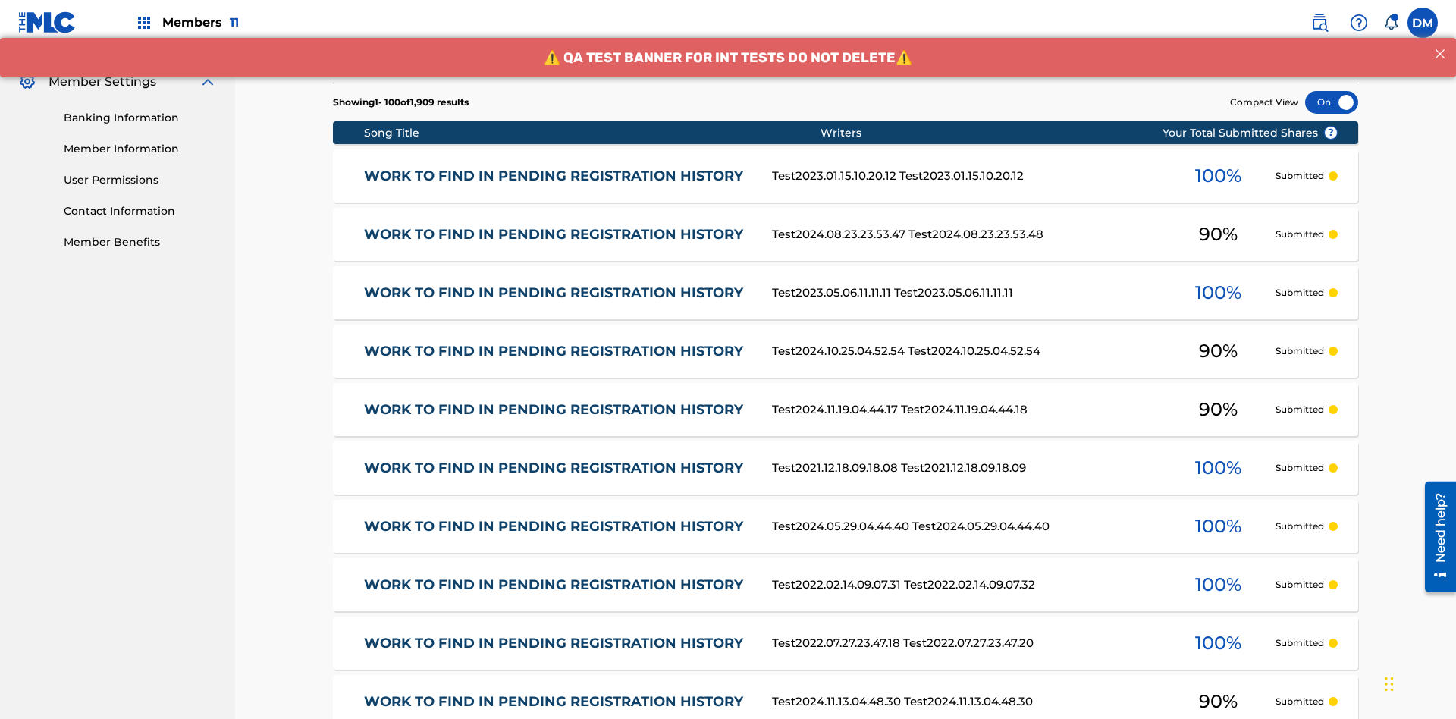
click at [1332, 102] on div at bounding box center [1331, 102] width 53 height 23
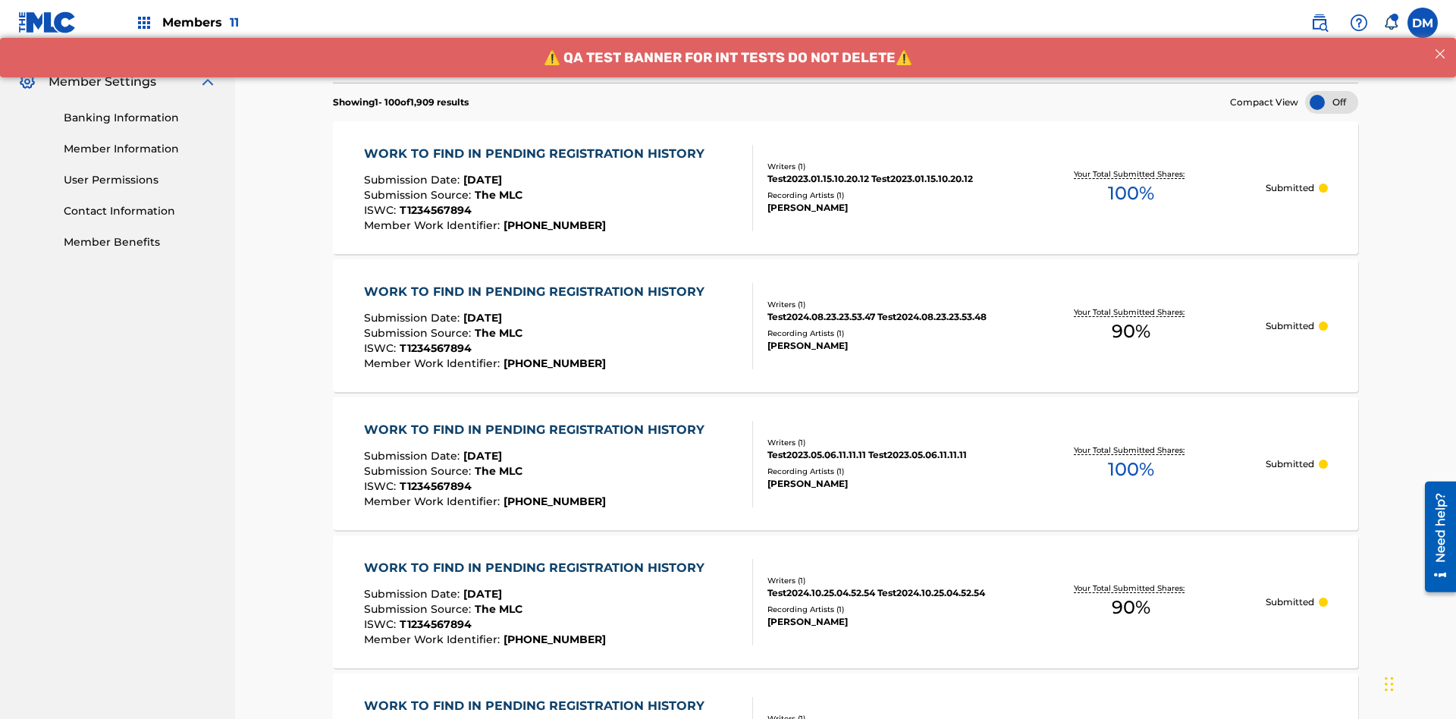
click at [1131, 318] on span "90 %" at bounding box center [1131, 331] width 39 height 27
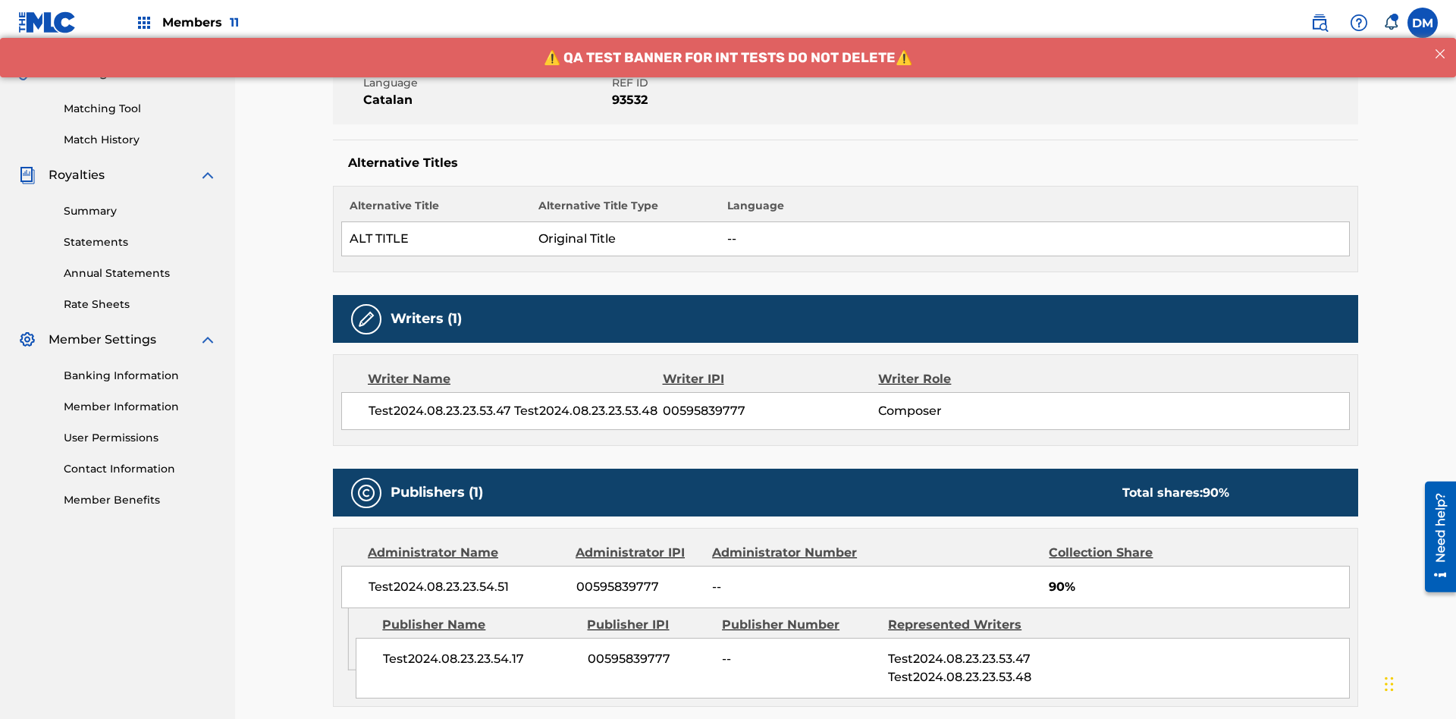
scroll to position [632, 0]
